Goal: Use online tool/utility: Utilize a website feature to perform a specific function

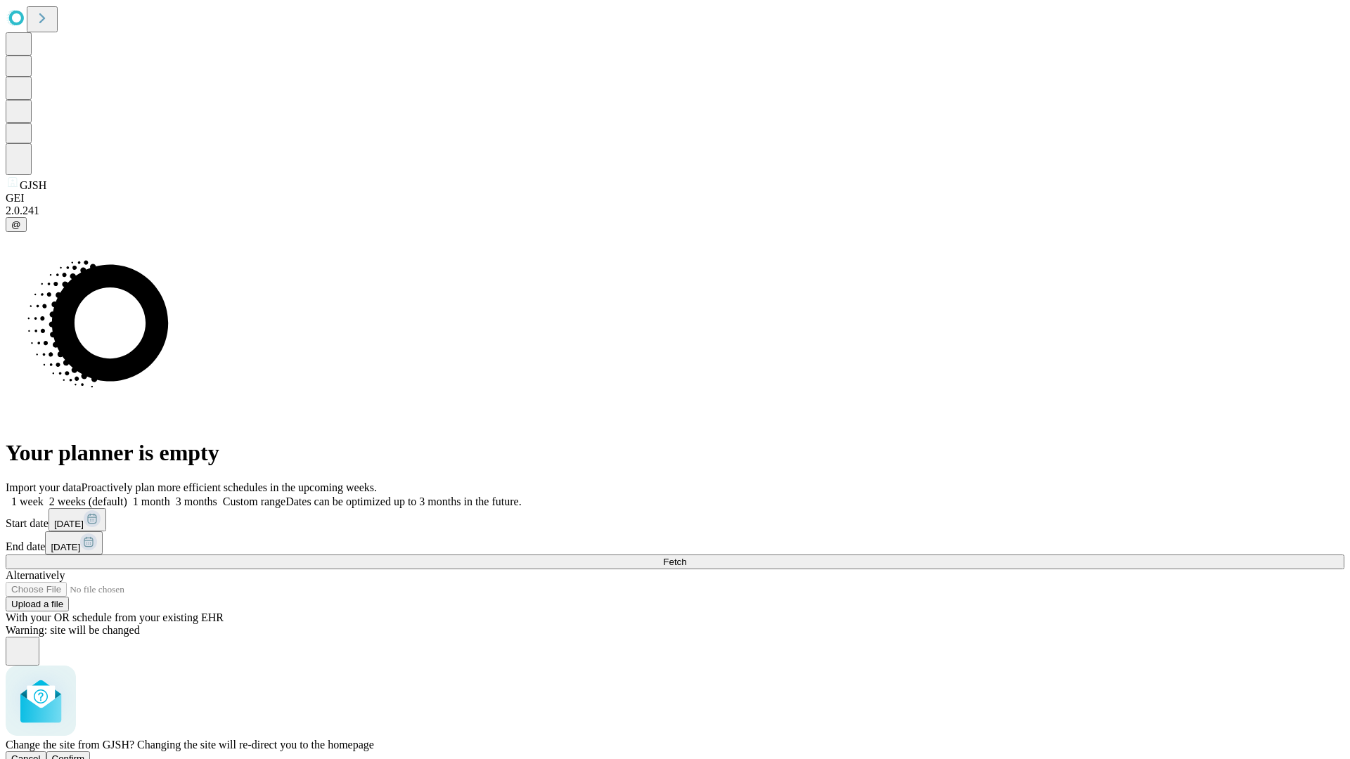
click at [85, 754] on span "Confirm" at bounding box center [68, 759] width 33 height 11
click at [170, 496] on label "1 month" at bounding box center [148, 502] width 43 height 12
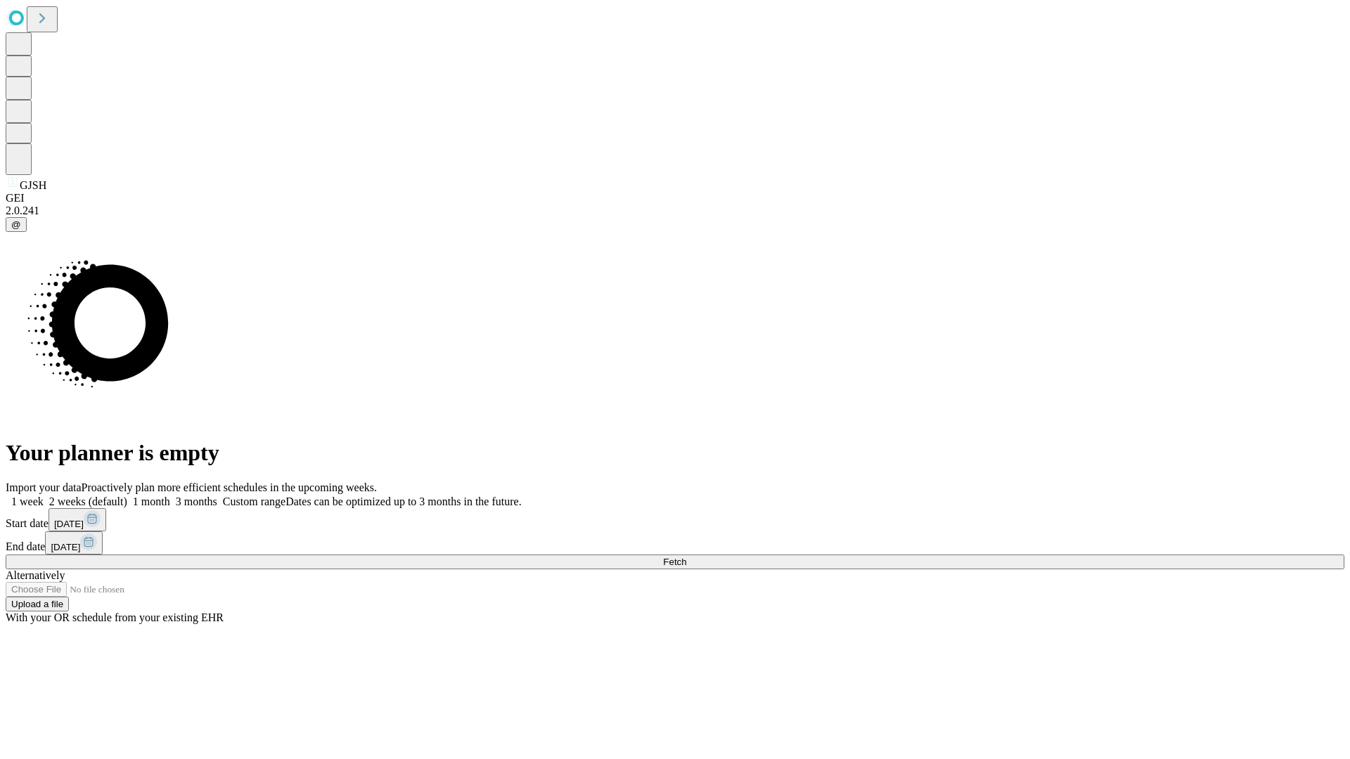
click at [686, 557] on span "Fetch" at bounding box center [674, 562] width 23 height 11
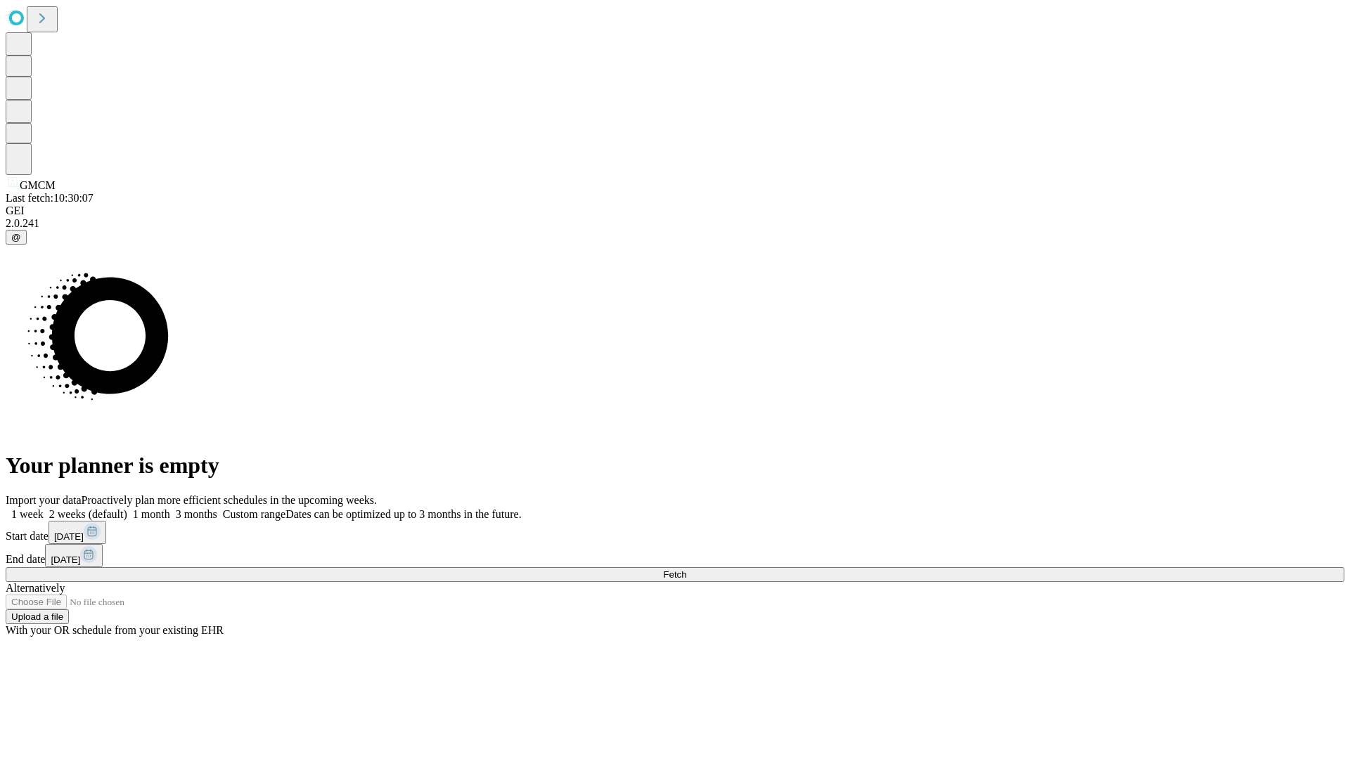
click at [170, 508] on label "1 month" at bounding box center [148, 514] width 43 height 12
click at [686, 569] on span "Fetch" at bounding box center [674, 574] width 23 height 11
click at [170, 508] on label "1 month" at bounding box center [148, 514] width 43 height 12
click at [686, 569] on span "Fetch" at bounding box center [674, 574] width 23 height 11
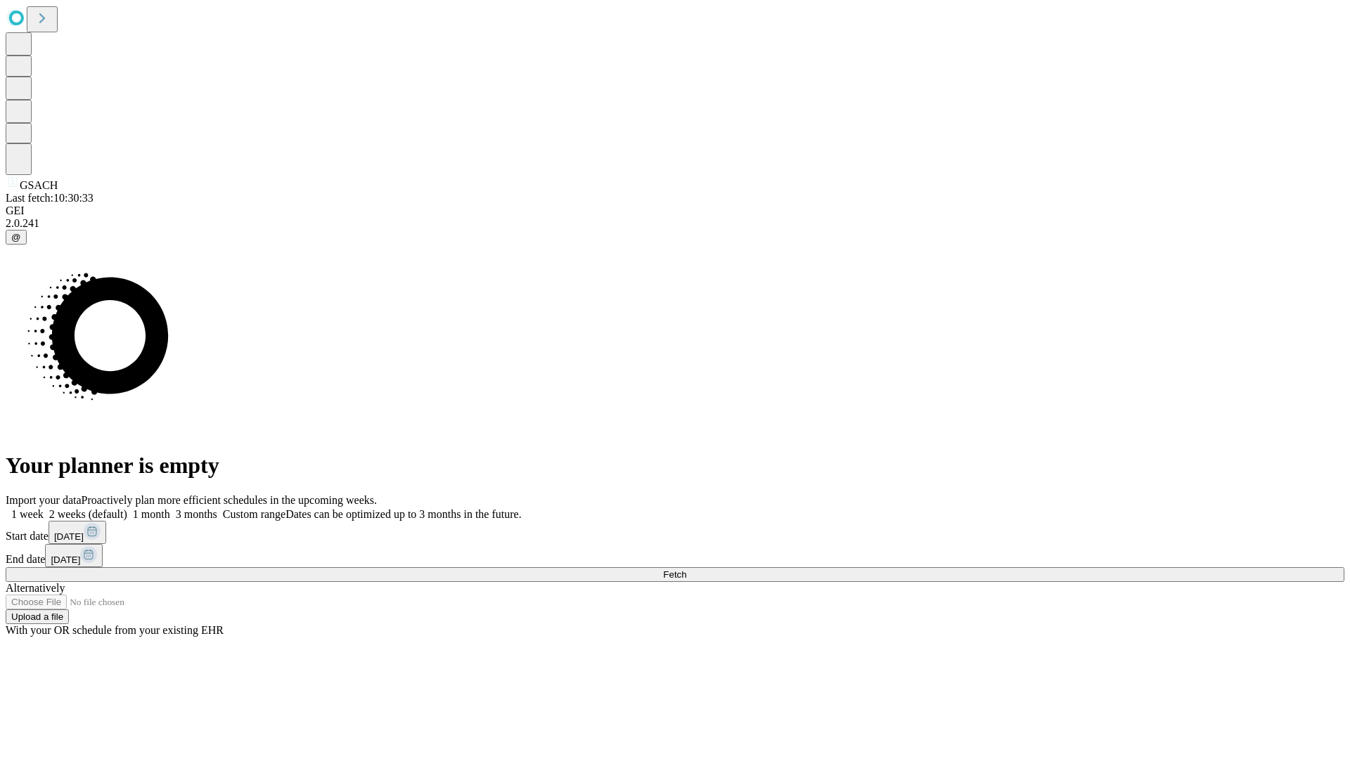
click at [170, 508] on label "1 month" at bounding box center [148, 514] width 43 height 12
click at [686, 569] on span "Fetch" at bounding box center [674, 574] width 23 height 11
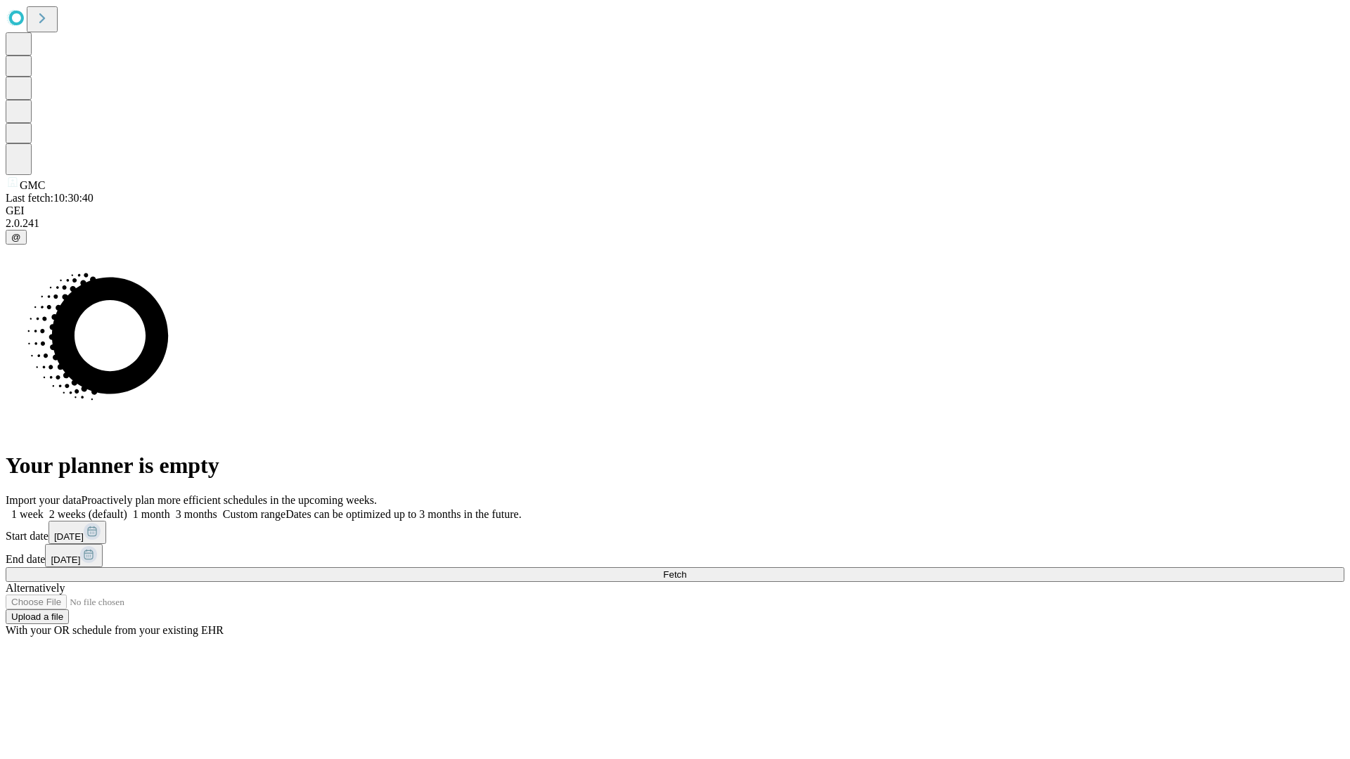
click at [170, 508] on label "1 month" at bounding box center [148, 514] width 43 height 12
click at [686, 569] on span "Fetch" at bounding box center [674, 574] width 23 height 11
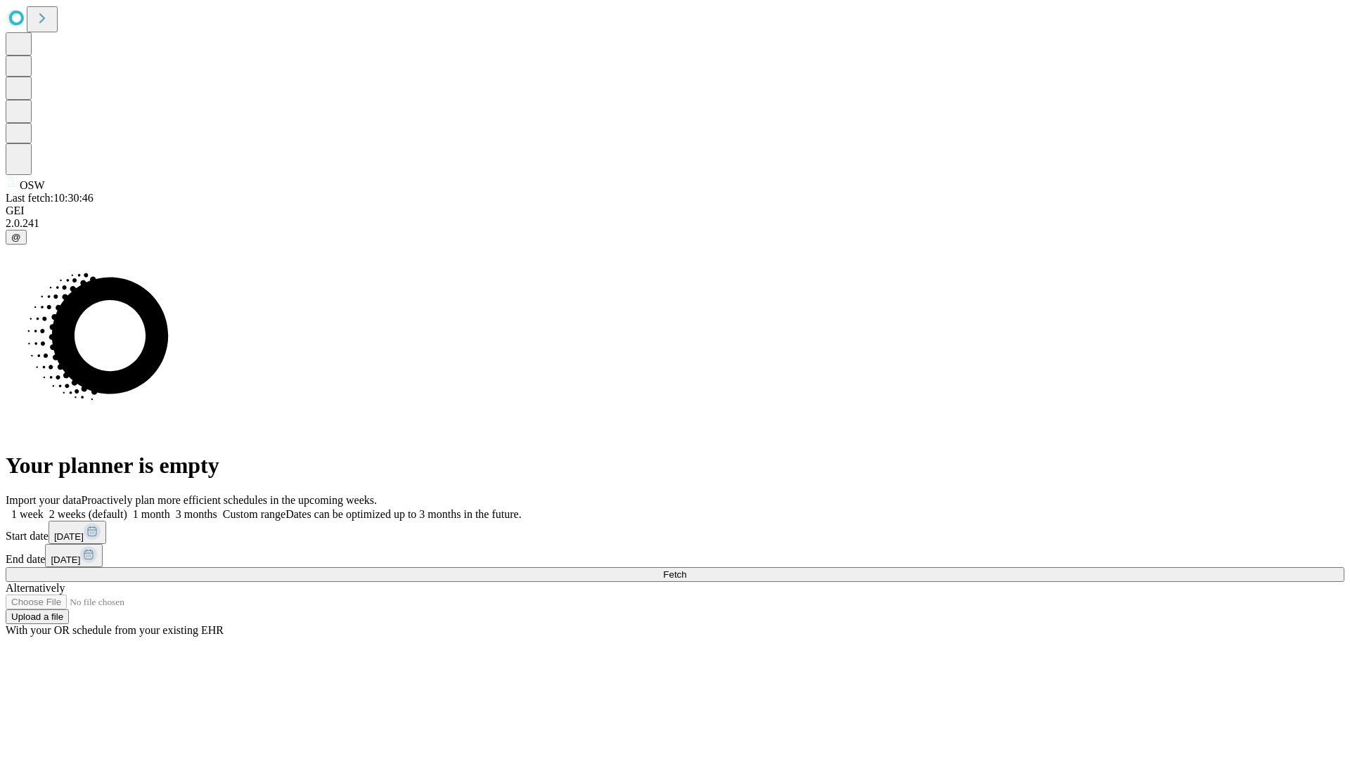
click at [170, 508] on label "1 month" at bounding box center [148, 514] width 43 height 12
click at [686, 569] on span "Fetch" at bounding box center [674, 574] width 23 height 11
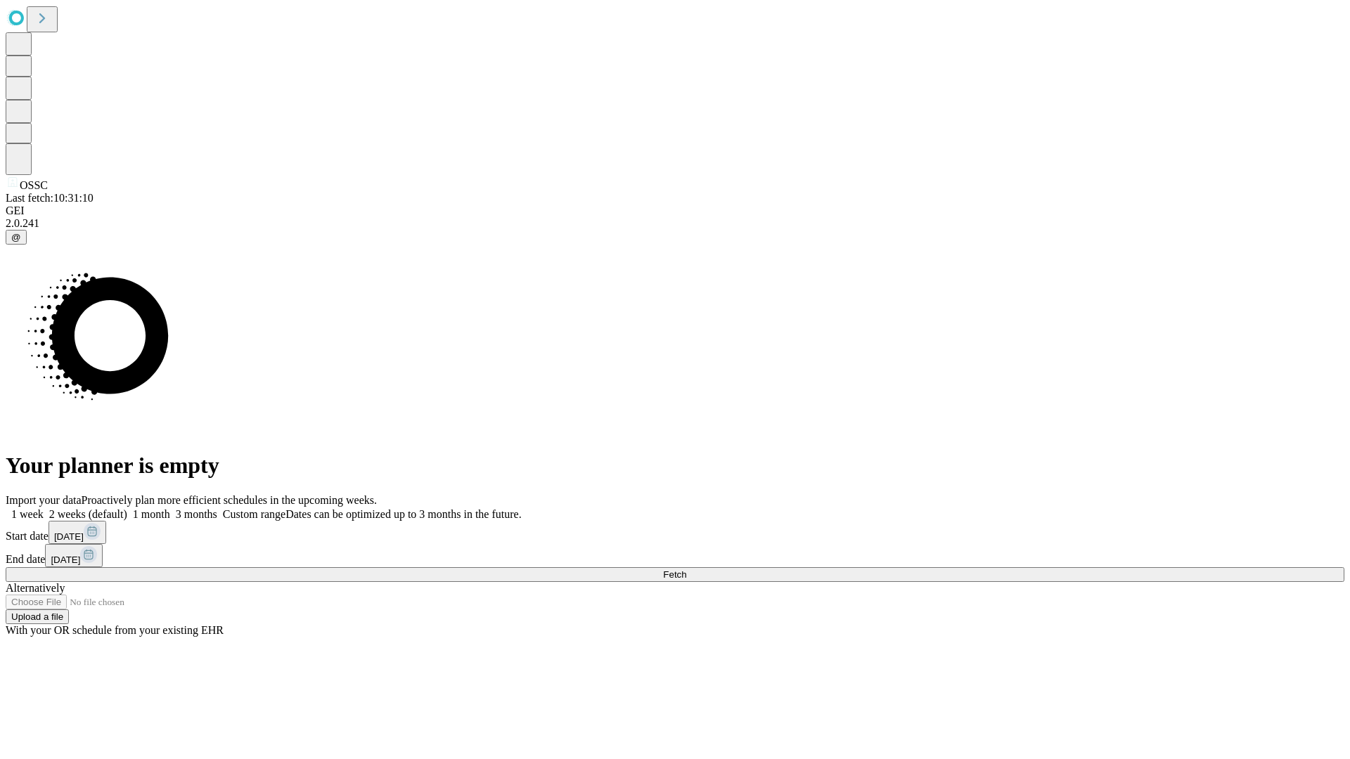
click at [686, 569] on span "Fetch" at bounding box center [674, 574] width 23 height 11
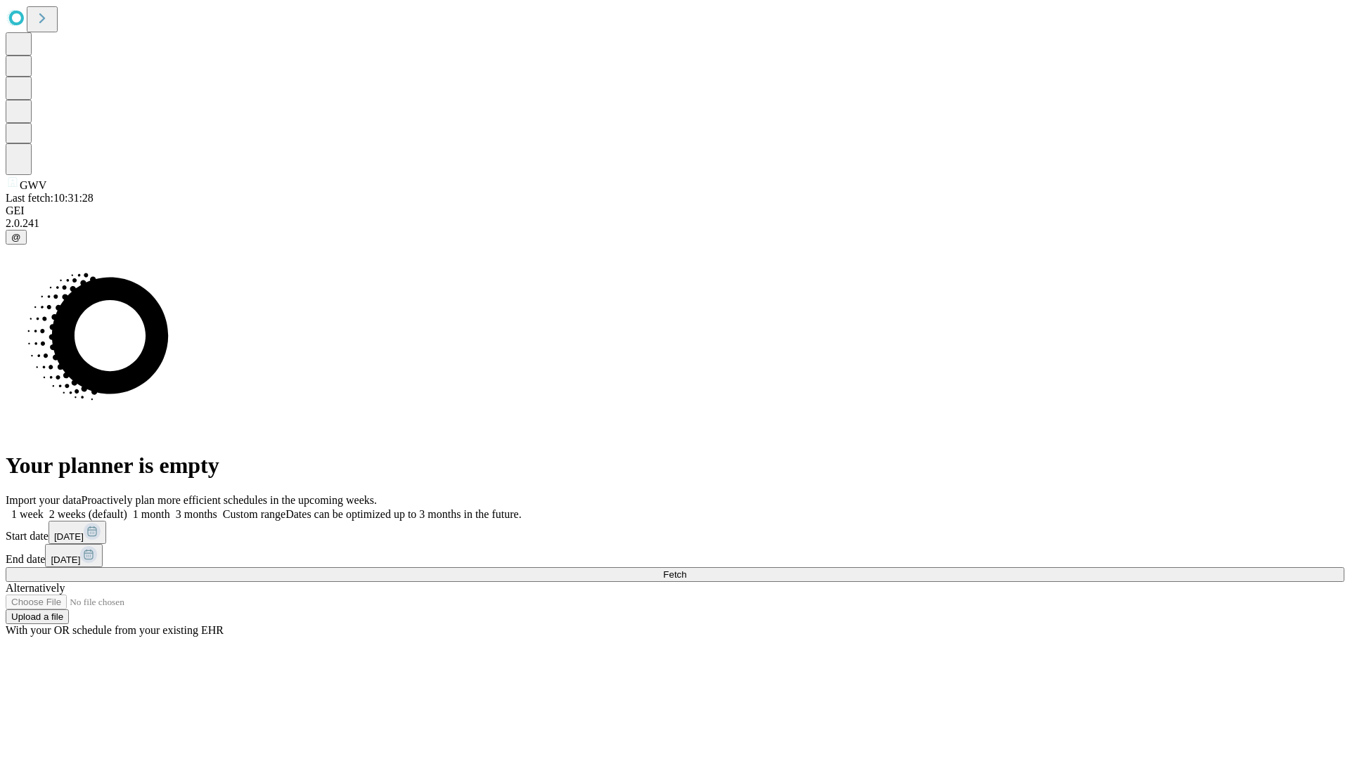
click at [170, 508] on label "1 month" at bounding box center [148, 514] width 43 height 12
click at [686, 569] on span "Fetch" at bounding box center [674, 574] width 23 height 11
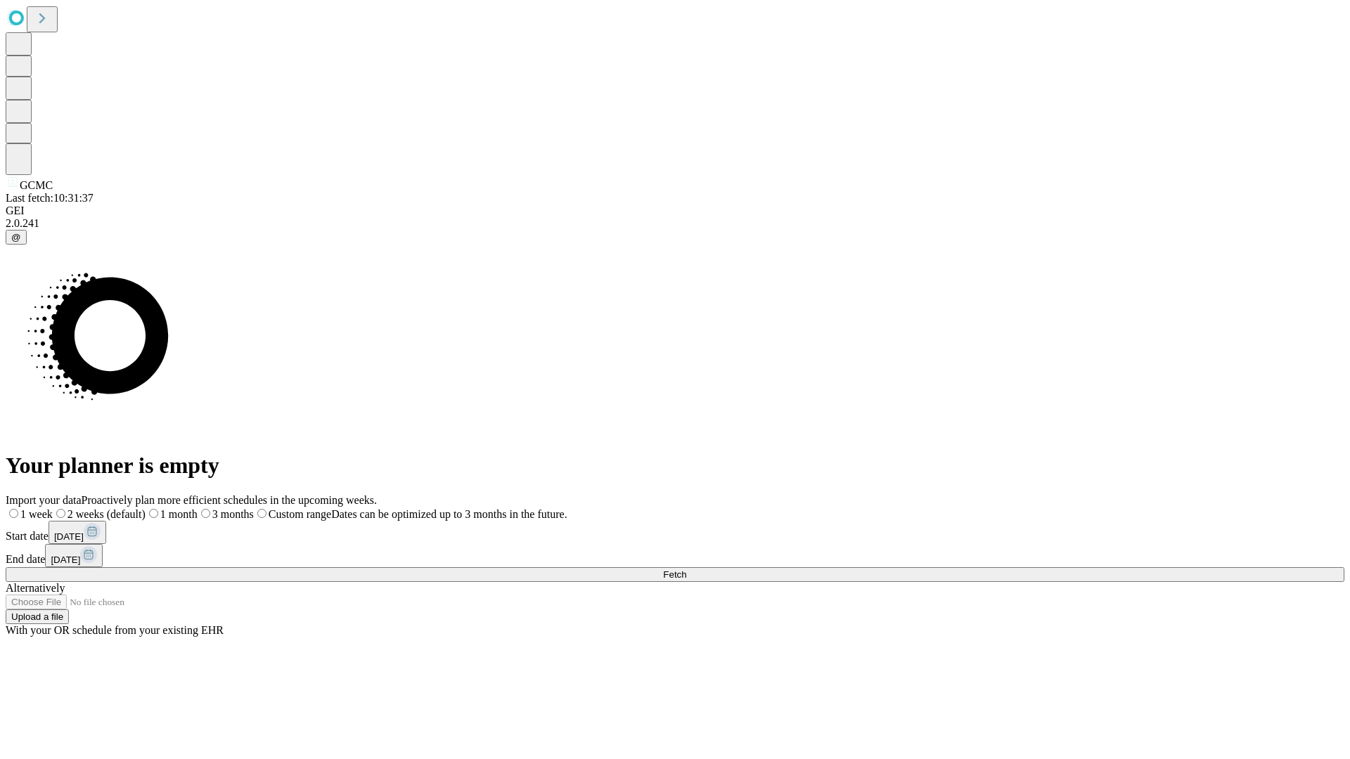
click at [198, 508] on label "1 month" at bounding box center [172, 514] width 52 height 12
click at [686, 569] on span "Fetch" at bounding box center [674, 574] width 23 height 11
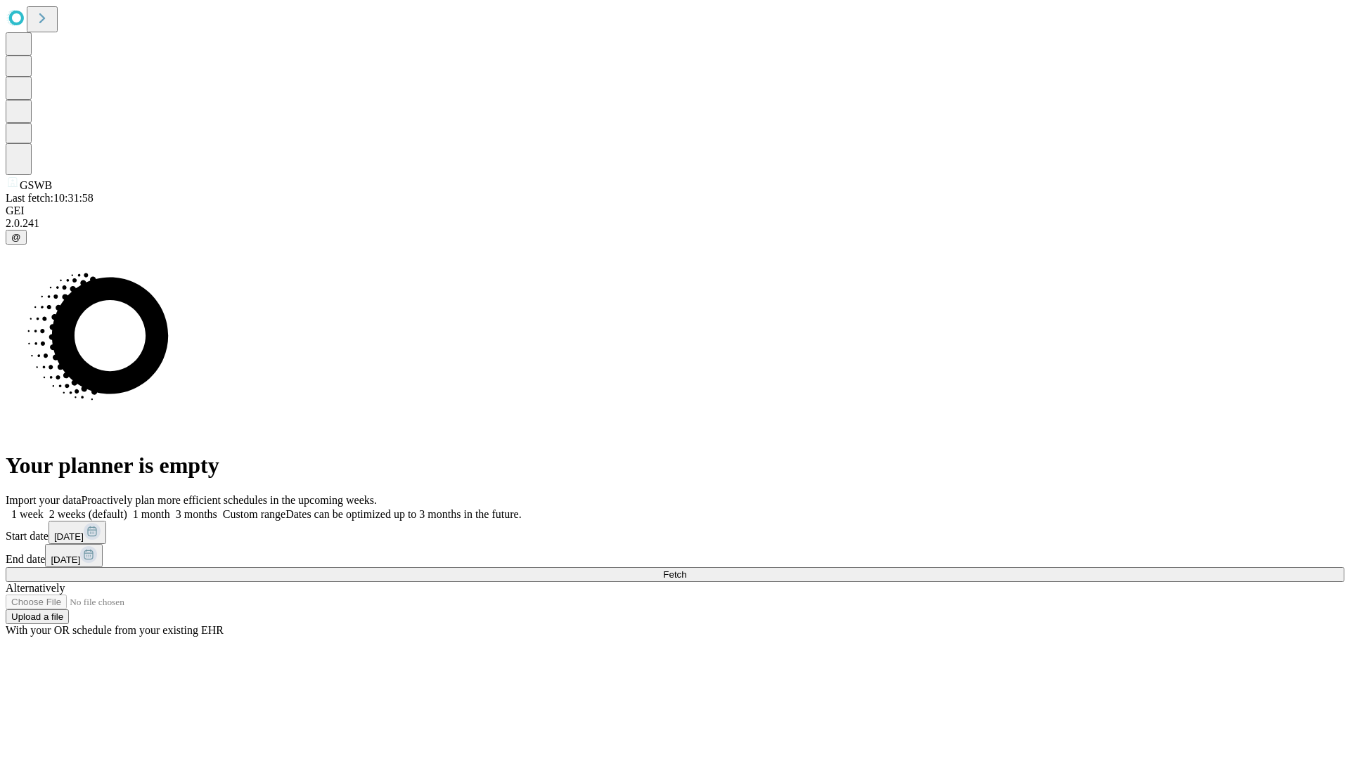
click at [170, 508] on label "1 month" at bounding box center [148, 514] width 43 height 12
click at [686, 569] on span "Fetch" at bounding box center [674, 574] width 23 height 11
